Goal: Task Accomplishment & Management: Use online tool/utility

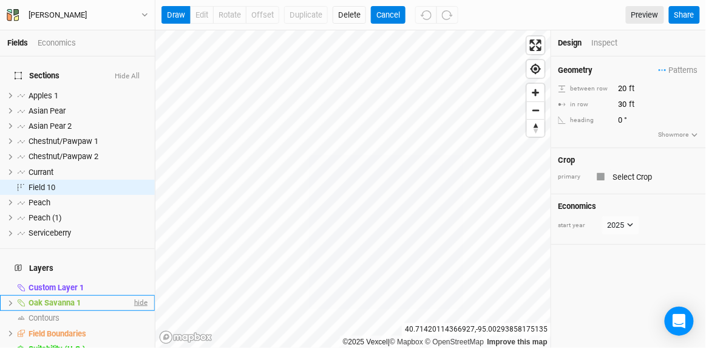
click at [133, 311] on span "hide" at bounding box center [140, 303] width 16 height 15
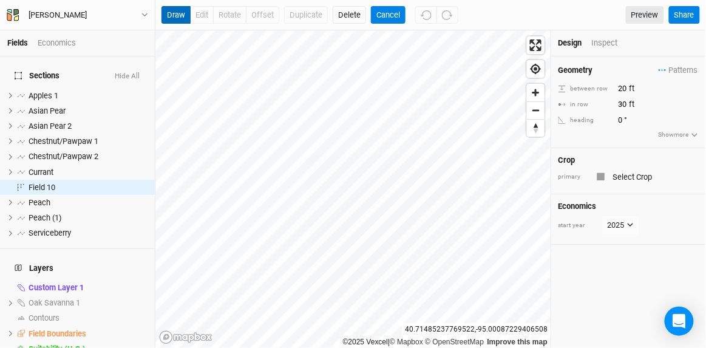
click at [181, 18] on button "draw" at bounding box center [176, 15] width 29 height 18
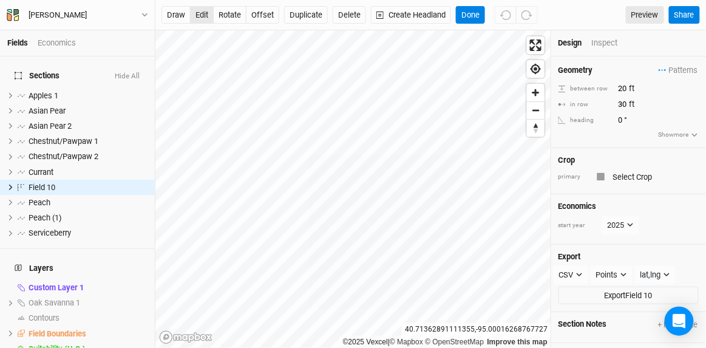
click at [203, 16] on button "edit" at bounding box center [202, 15] width 24 height 18
click at [358, 19] on button "Delete" at bounding box center [349, 15] width 33 height 18
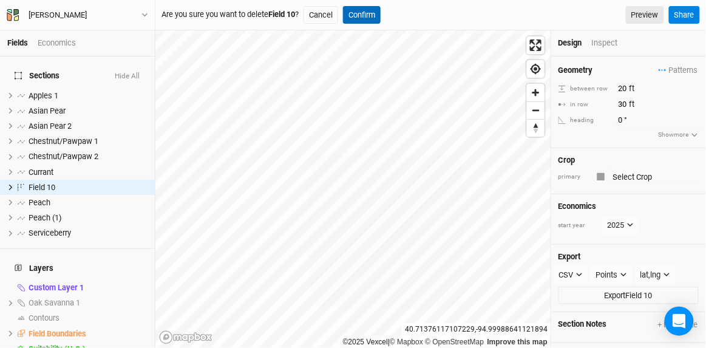
click at [372, 15] on button "Confirm" at bounding box center [362, 15] width 38 height 18
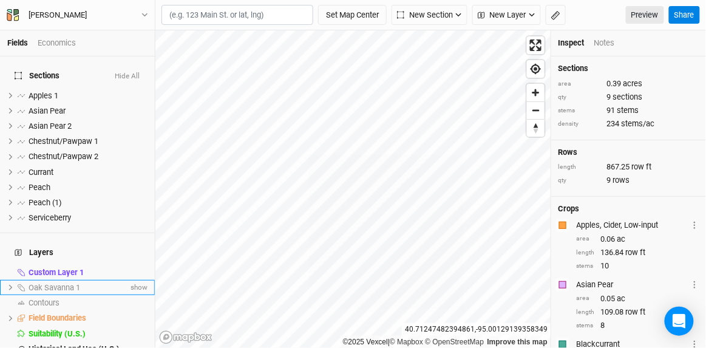
click at [61, 292] on span "Oak Savanna 1" at bounding box center [55, 287] width 52 height 9
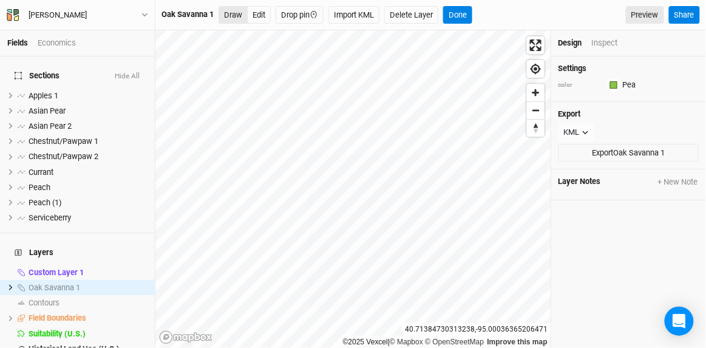
click at [239, 11] on button "Draw" at bounding box center [233, 15] width 29 height 18
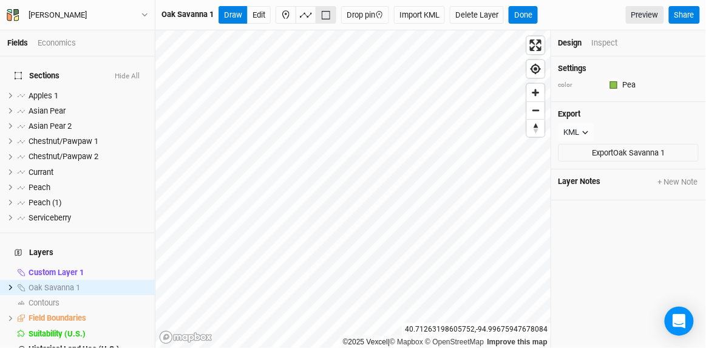
click at [608, 47] on div "Inspect" at bounding box center [605, 43] width 26 height 11
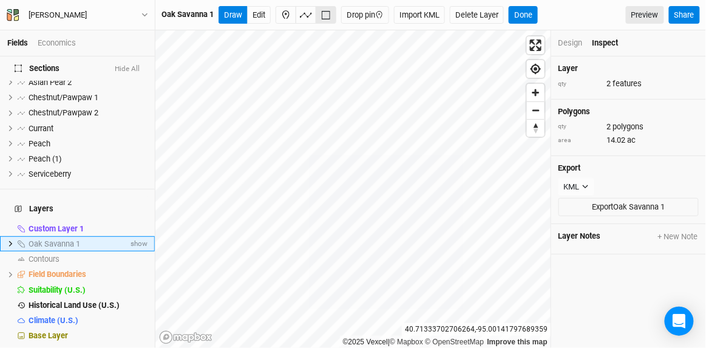
scroll to position [55, 0]
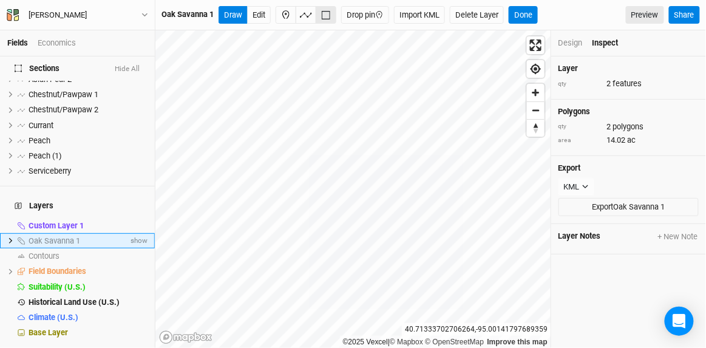
click at [12, 248] on li "Oak Savanna 1 show" at bounding box center [77, 240] width 155 height 15
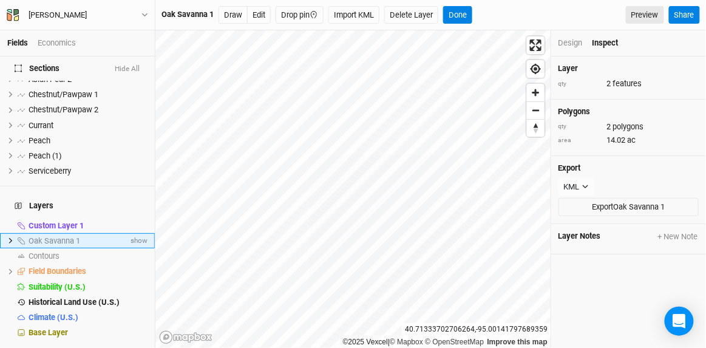
click at [12, 243] on icon at bounding box center [11, 240] width 4 height 5
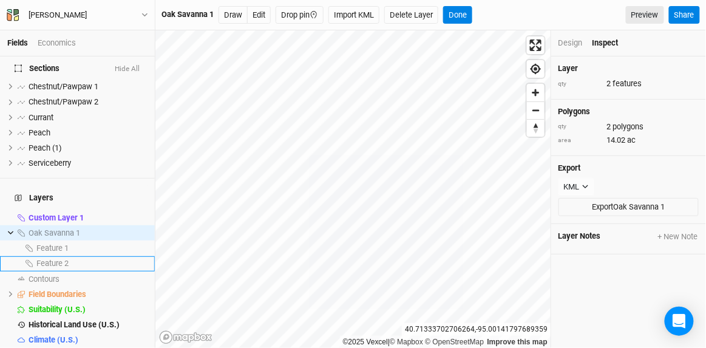
click at [53, 268] on span "Feature 2" at bounding box center [52, 263] width 32 height 9
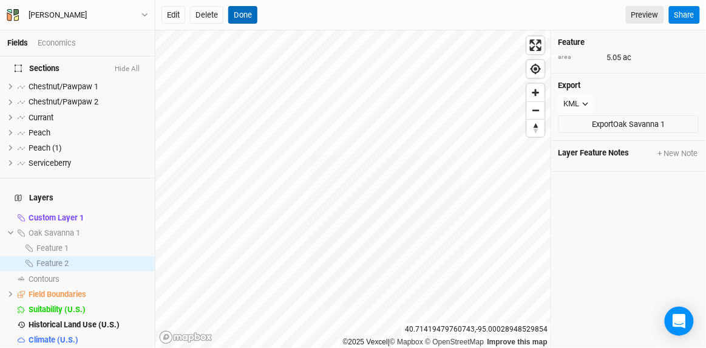
click at [255, 18] on button "Done" at bounding box center [242, 15] width 29 height 18
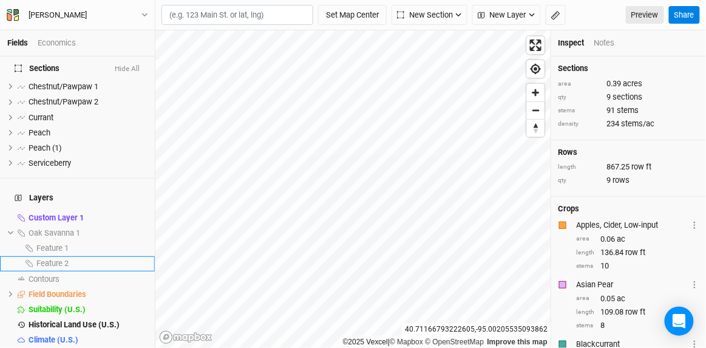
click at [69, 268] on span "Feature 2" at bounding box center [52, 263] width 32 height 9
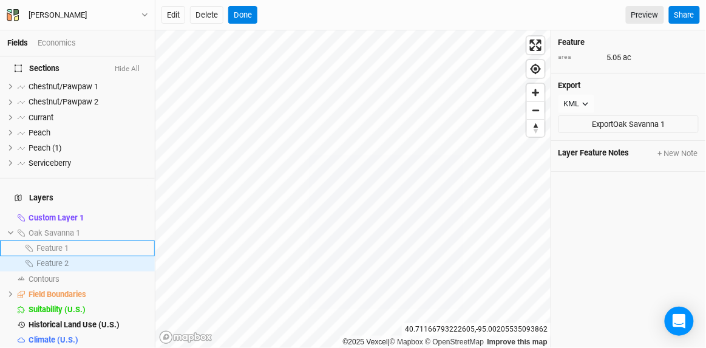
click at [69, 253] on span "Feature 1" at bounding box center [52, 247] width 32 height 9
click at [69, 268] on span "Feature 2" at bounding box center [52, 263] width 32 height 9
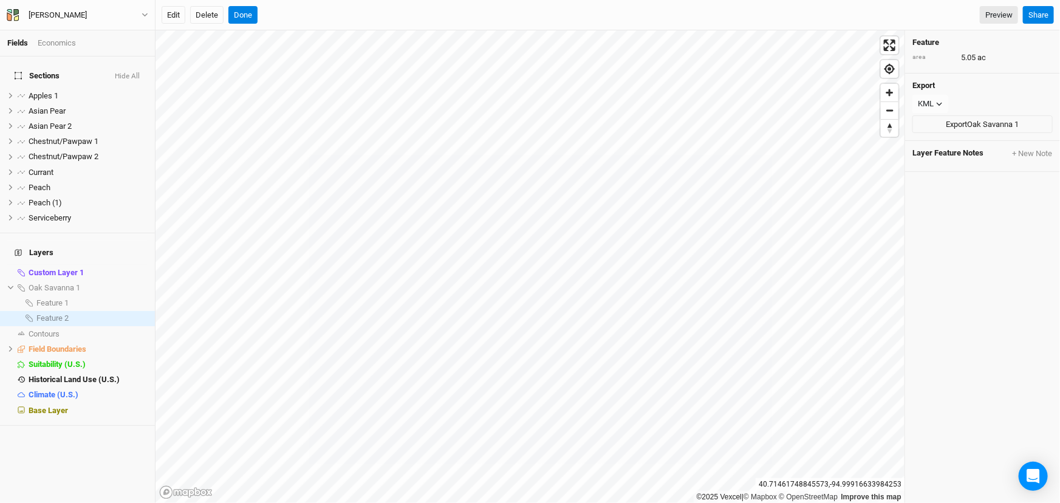
scroll to position [0, 0]
click at [129, 295] on span "show" at bounding box center [137, 287] width 19 height 15
click at [132, 311] on span "hide" at bounding box center [140, 303] width 16 height 15
click at [246, 14] on button "Done" at bounding box center [242, 15] width 29 height 18
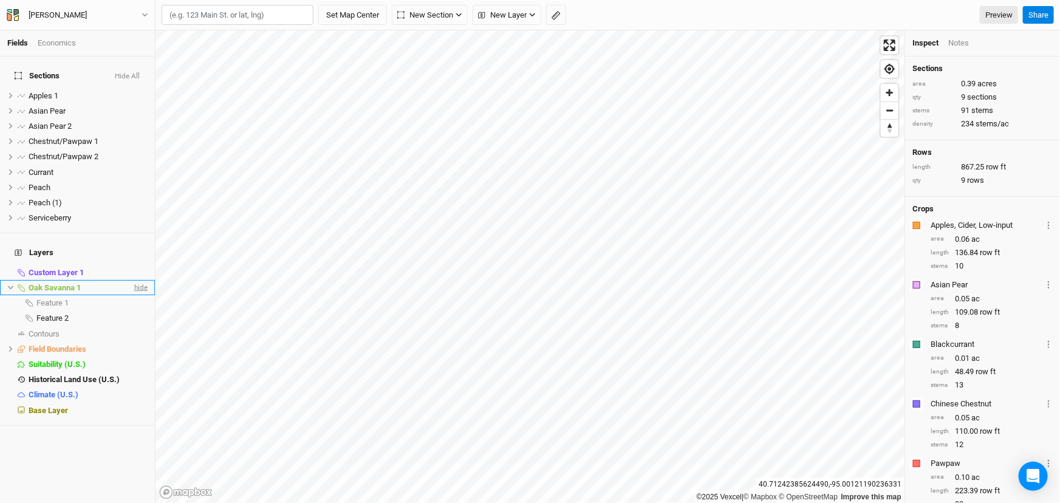
click at [132, 295] on span "hide" at bounding box center [140, 287] width 16 height 15
click at [526, 15] on span "New Layer" at bounding box center [502, 15] width 49 height 12
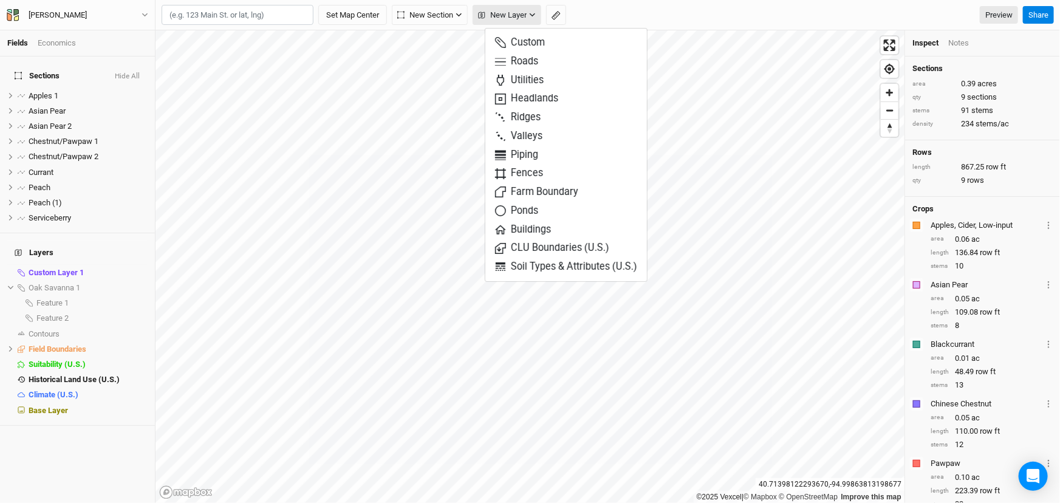
click at [526, 15] on span "New Layer" at bounding box center [502, 15] width 49 height 12
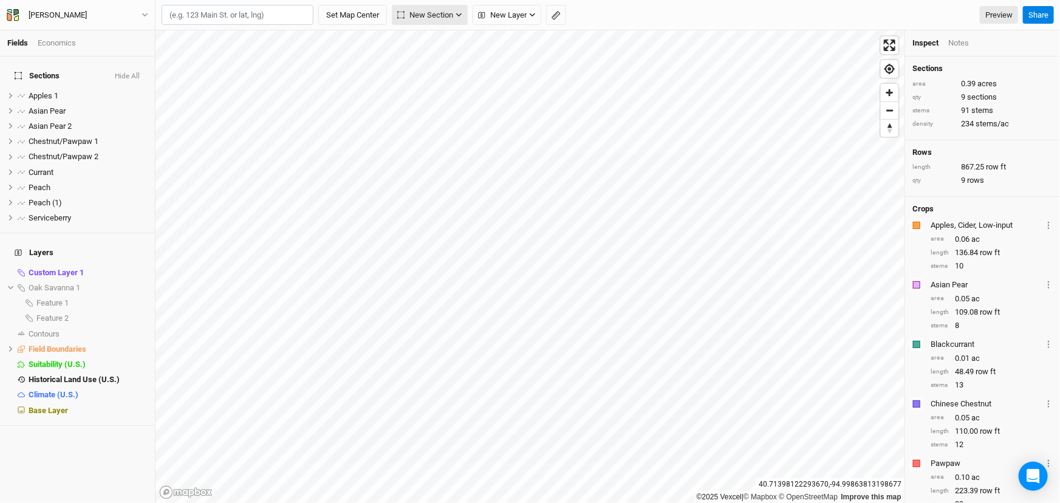
click at [447, 15] on span "New Section" at bounding box center [425, 15] width 56 height 12
click at [440, 49] on div "Grid" at bounding box center [434, 43] width 18 height 14
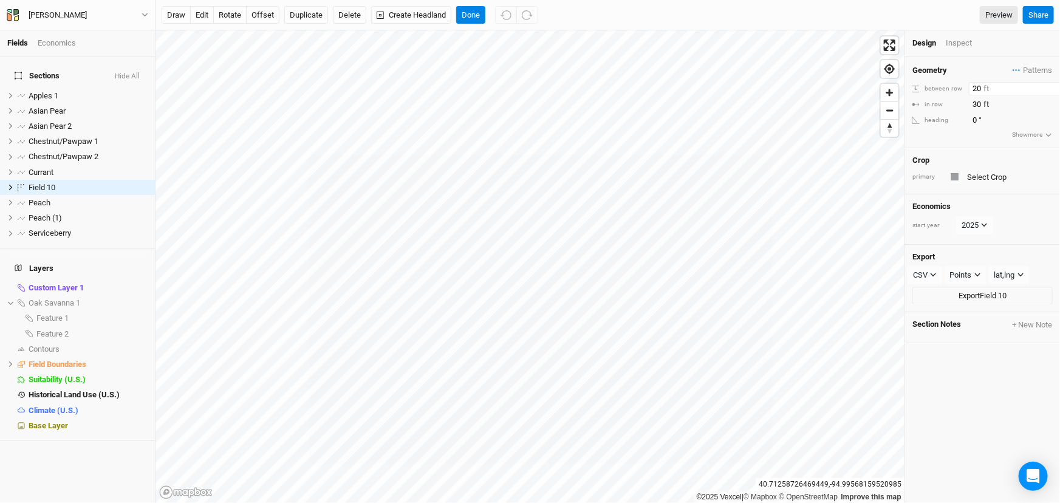
click at [706, 95] on input "20" at bounding box center [1021, 88] width 106 height 13
drag, startPoint x: 979, startPoint y: 118, endPoint x: 980, endPoint y: 110, distance: 8.0
click at [706, 117] on div "Geometry Patterns Chestnut/Pawpaw view ＋ New in-row pattern between row 20 ft i…" at bounding box center [982, 102] width 155 height 92
click at [706, 110] on input "30" at bounding box center [1021, 104] width 106 height 13
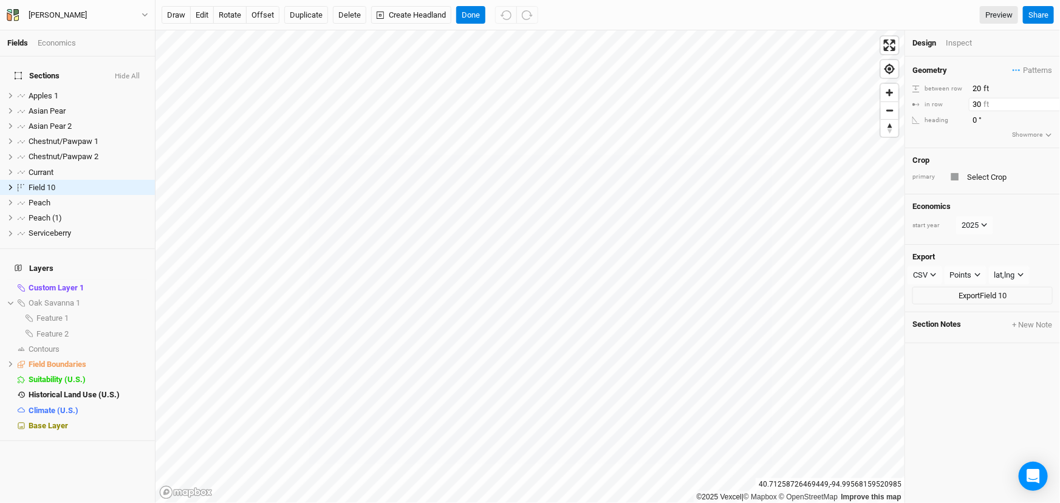
click at [706, 110] on input "30" at bounding box center [1021, 104] width 106 height 13
type input "20"
click at [706, 148] on div "Geometry Patterns Chestnut/Pawpaw view ＋ New in-row pattern between row 20 ft i…" at bounding box center [982, 102] width 155 height 92
click at [706, 70] on span "Patterns" at bounding box center [1031, 70] width 39 height 12
click at [706, 131] on div "＋ New in-row pattern" at bounding box center [993, 127] width 97 height 11
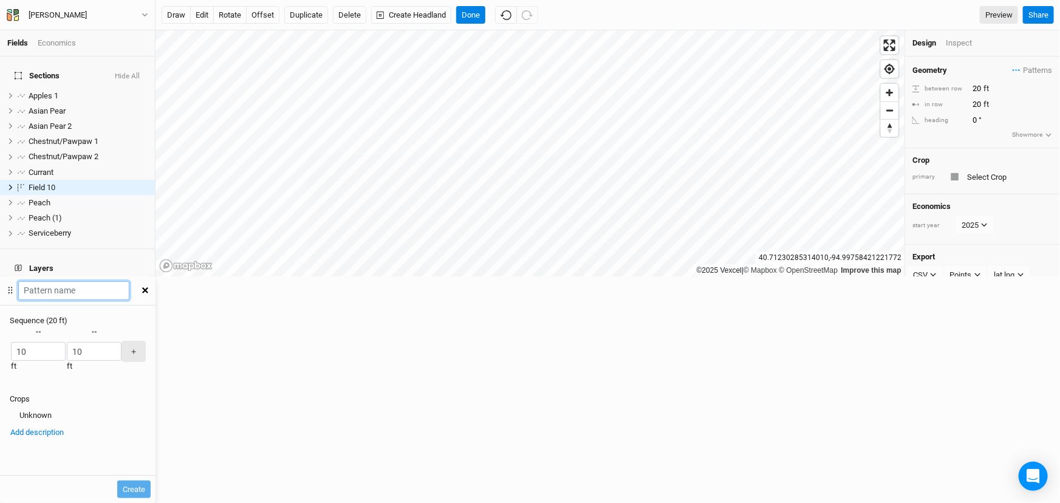
click at [129, 281] on input "text" at bounding box center [73, 290] width 111 height 19
click at [129, 281] on input "Oak Sycamore" at bounding box center [73, 290] width 111 height 19
type input "Bur Oak Sycamore"
click at [10, 347] on div "button" at bounding box center [10, 352] width 0 height 0
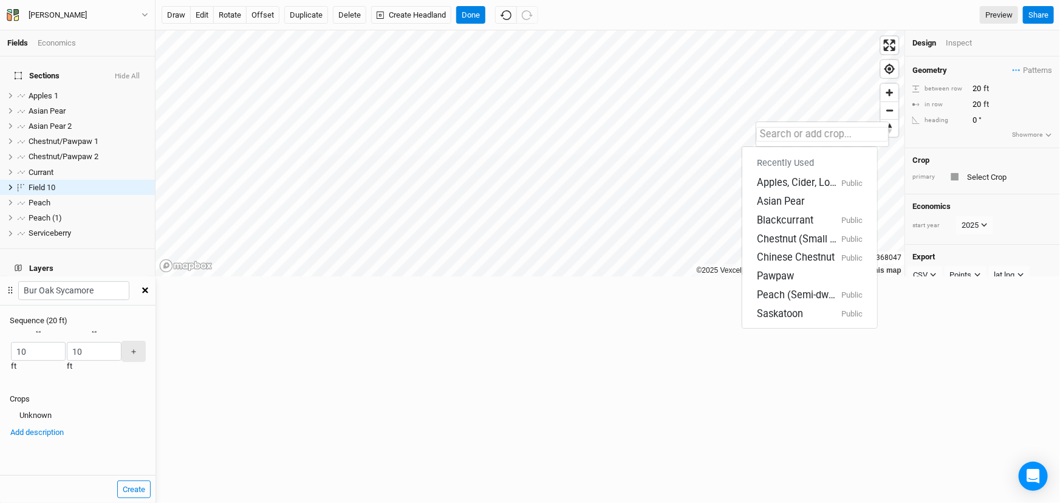
click at [706, 139] on input "text" at bounding box center [822, 134] width 132 height 15
type input "B"
type input "Blackcurrant"
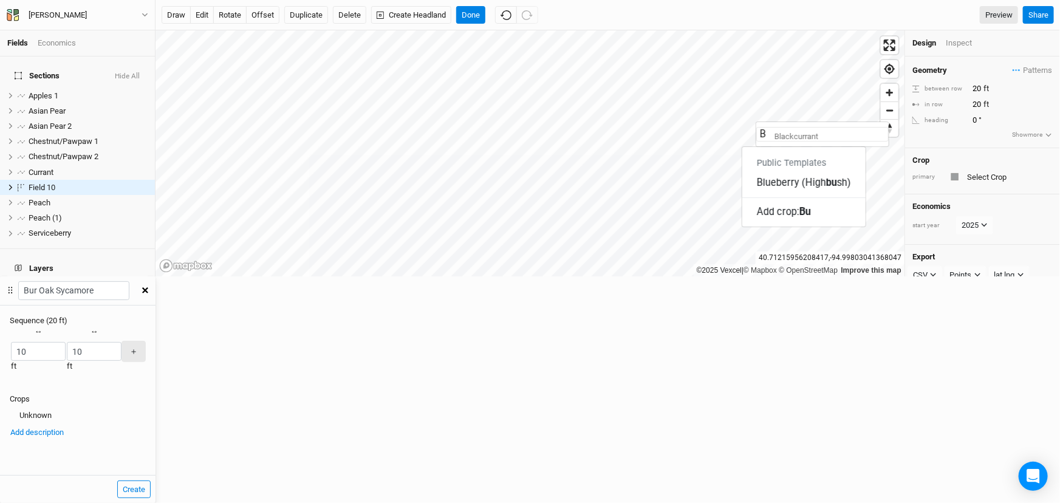
type input "Bu"
type input "Bur Oak"
click at [706, 167] on Oak "Add crop: Bur Oak" at bounding box center [796, 161] width 78 height 14
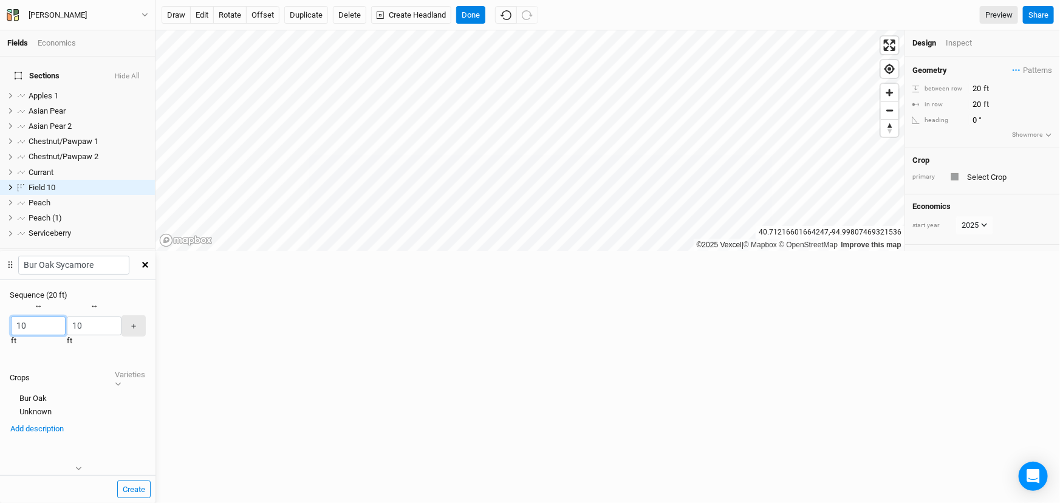
click at [706, 124] on div "Fields Economics Sections Hide All Apples 1 hide Asian Pear hide Asian Pear 2 h…" at bounding box center [530, 251] width 1060 height 503
type input "20"
click at [66, 326] on div "button" at bounding box center [66, 326] width 0 height 0
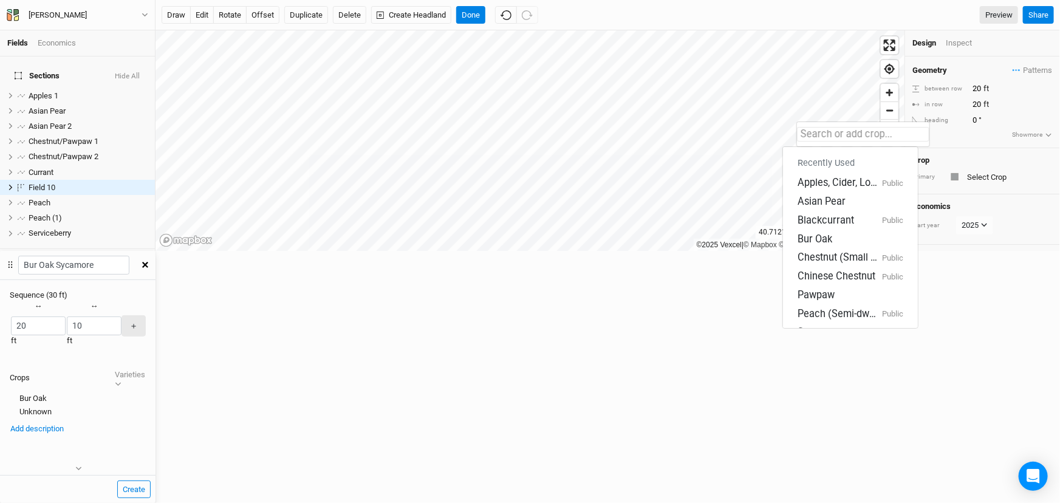
click at [706, 139] on input "text" at bounding box center [863, 134] width 132 height 15
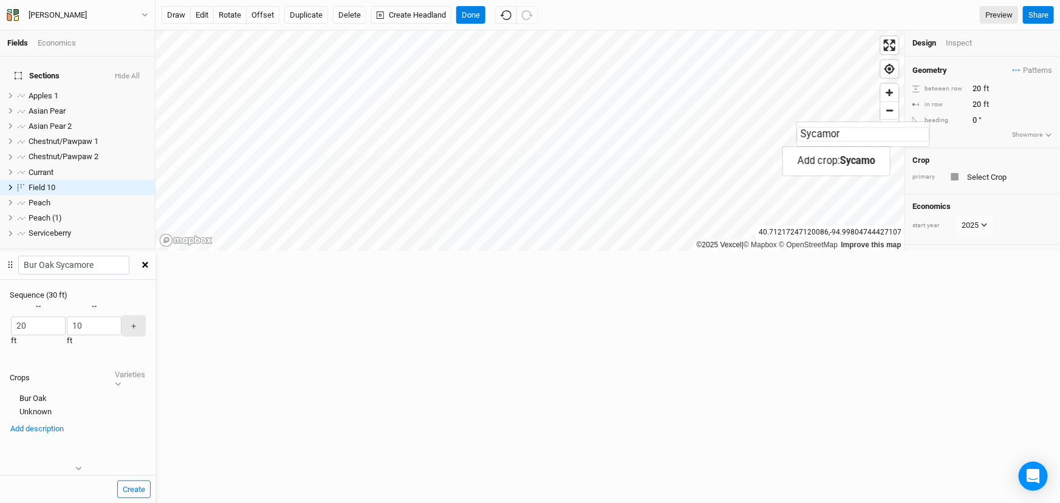
type input "Sycamore"
click at [706, 164] on mark "Sycamore" at bounding box center [862, 161] width 44 height 12
click at [146, 315] on button "＋" at bounding box center [133, 325] width 24 height 21
click at [85, 326] on div "button" at bounding box center [85, 326] width 0 height 0
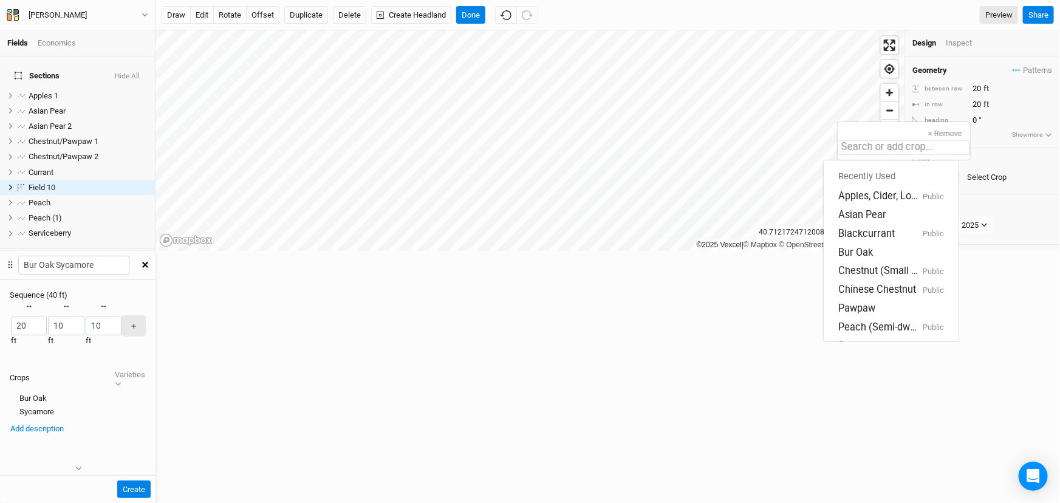
click at [706, 145] on input "text" at bounding box center [903, 147] width 132 height 15
type input "B"
type input "Blackcurrant"
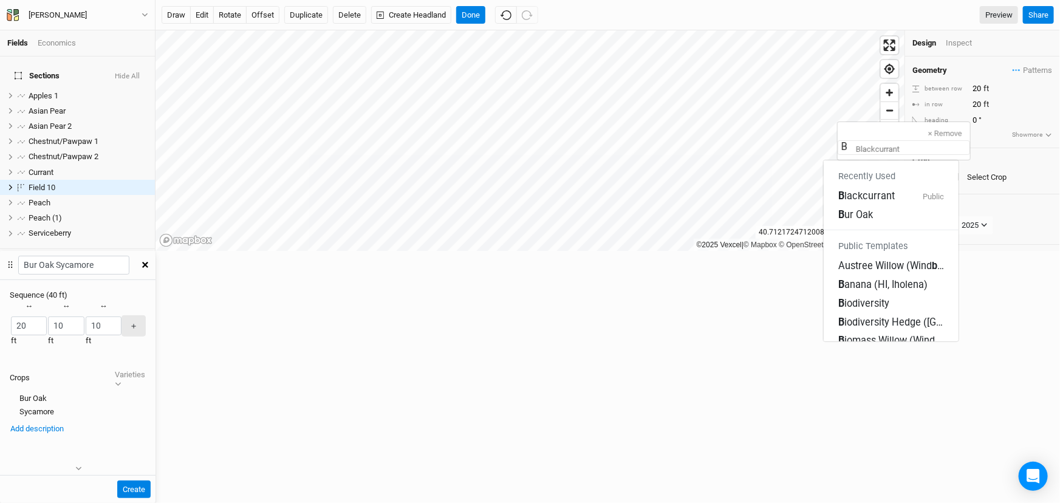
type input "Bu"
type input "Bur Oak"
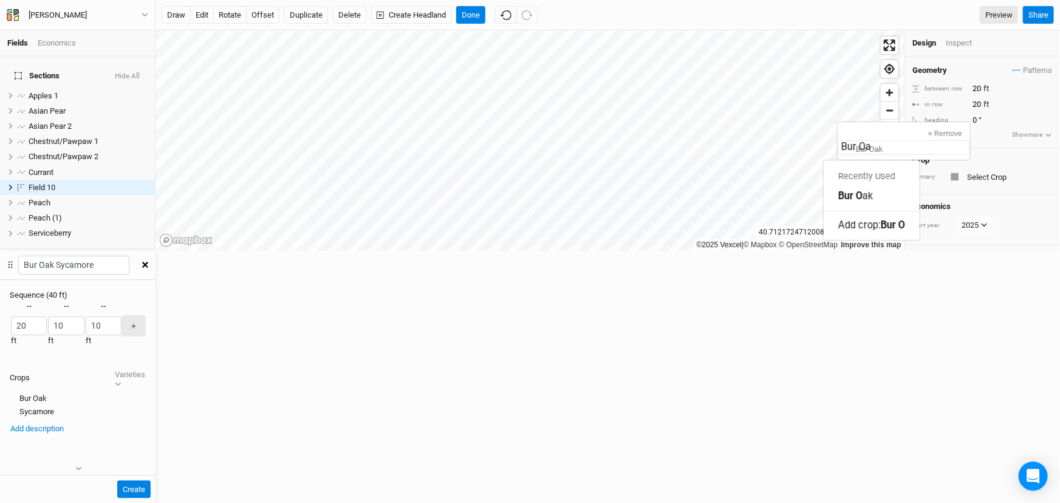
type input "Bur Oak"
click at [706, 196] on mark "Bur Oak" at bounding box center [855, 196] width 35 height 12
drag, startPoint x: 815, startPoint y: 128, endPoint x: 775, endPoint y: 129, distance: 40.7
click at [155, 301] on div "× Remove Recently Used Apples, Cider, Low-input Public Asian Pear Blackcurrant …" at bounding box center [77, 333] width 155 height 65
type input "20"
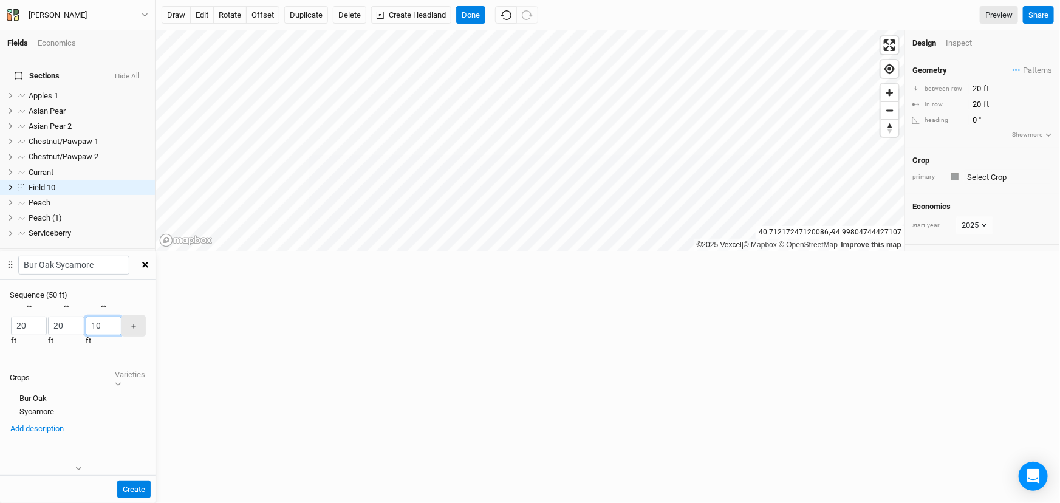
drag, startPoint x: 857, startPoint y: 128, endPoint x: 818, endPoint y: 121, distance: 39.9
click at [155, 301] on div "× Remove Recently Used Apples, Cider, Low-input Public Asian Pear Blackcurrant …" at bounding box center [77, 333] width 155 height 65
type input "20"
click at [146, 347] on div "Crops Varieties" at bounding box center [78, 378] width 136 height 20
click at [148, 262] on icon "button" at bounding box center [145, 265] width 6 height 6
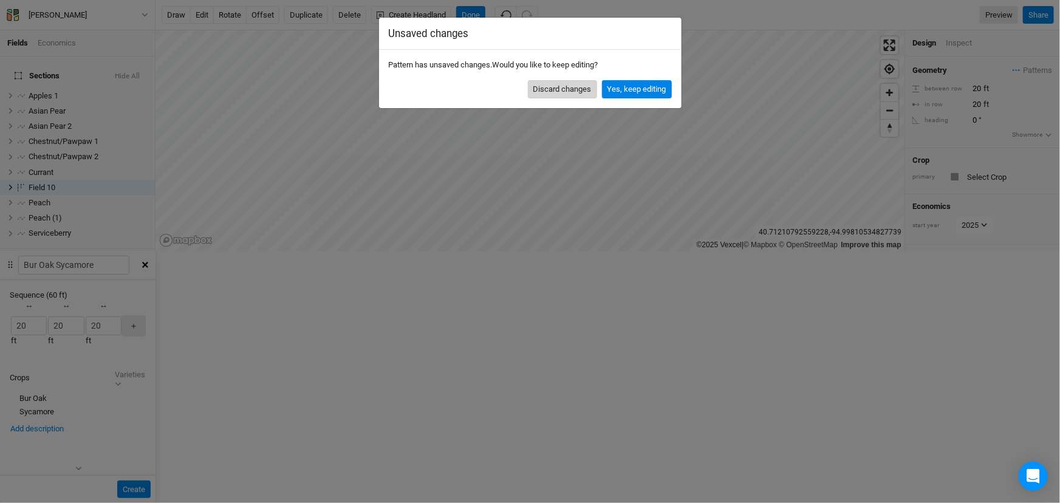
click at [562, 98] on button "Discard changes" at bounding box center [562, 89] width 69 height 18
